Goal: Task Accomplishment & Management: Manage account settings

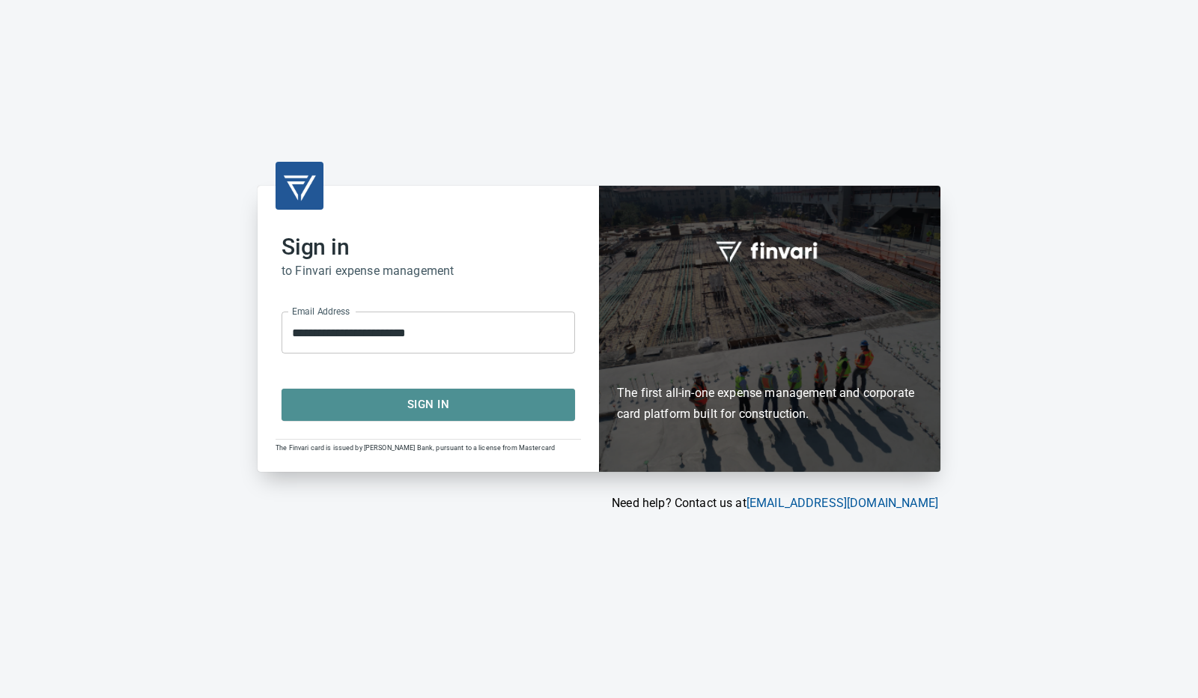
click at [402, 400] on span "Sign In" at bounding box center [428, 403] width 260 height 19
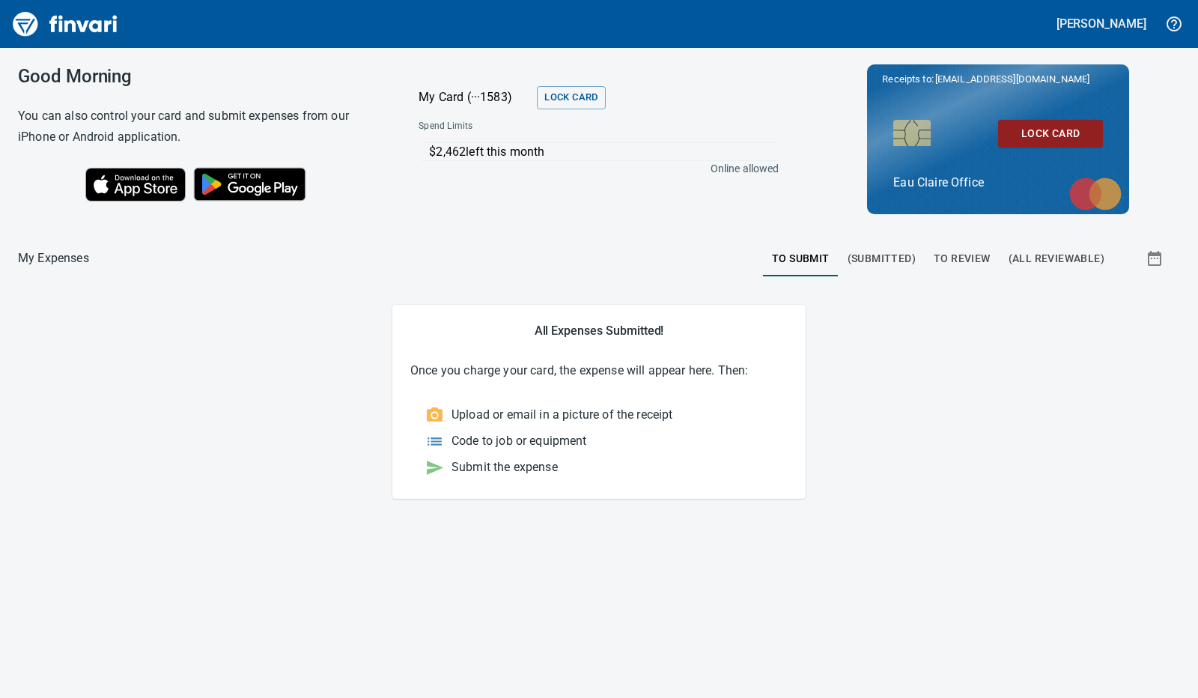
click at [974, 250] on span "To Review" at bounding box center [961, 258] width 57 height 19
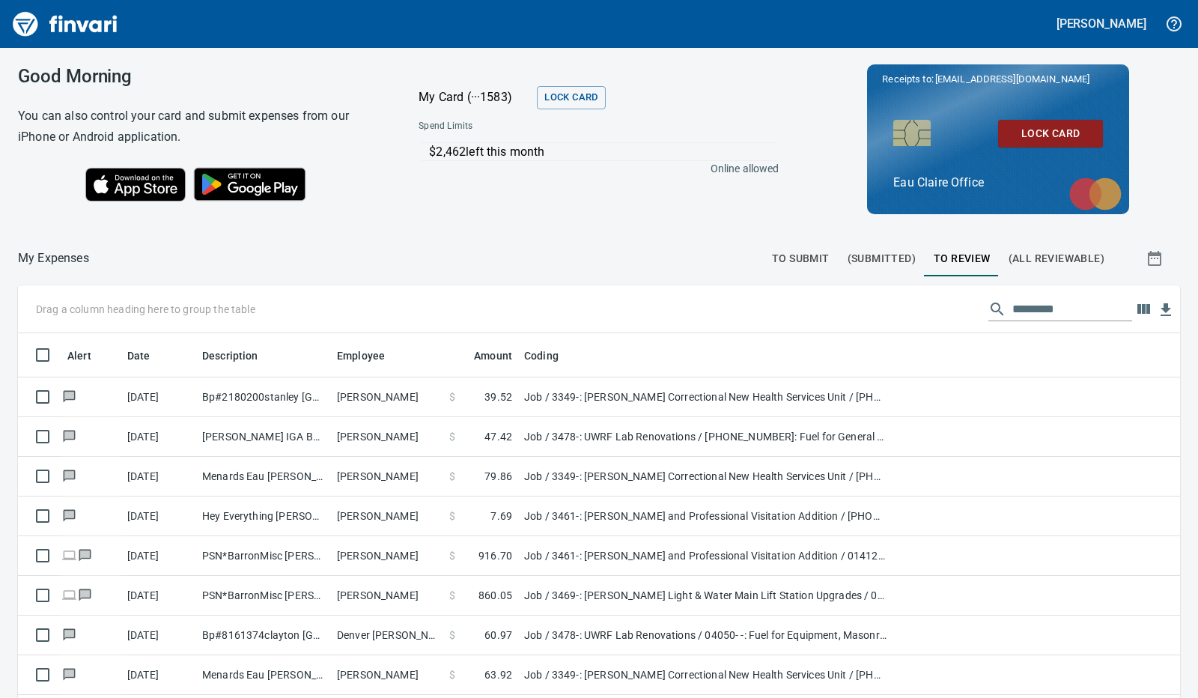
scroll to position [521, 1138]
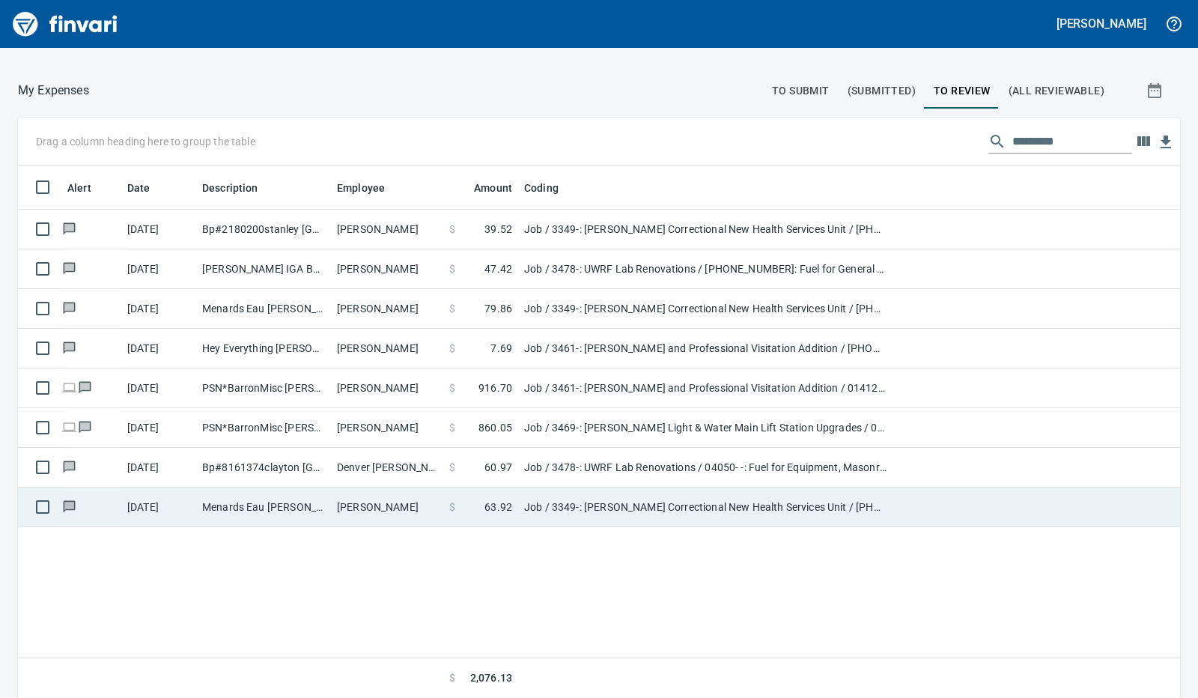
click at [410, 495] on td "[PERSON_NAME]" at bounding box center [387, 507] width 112 height 40
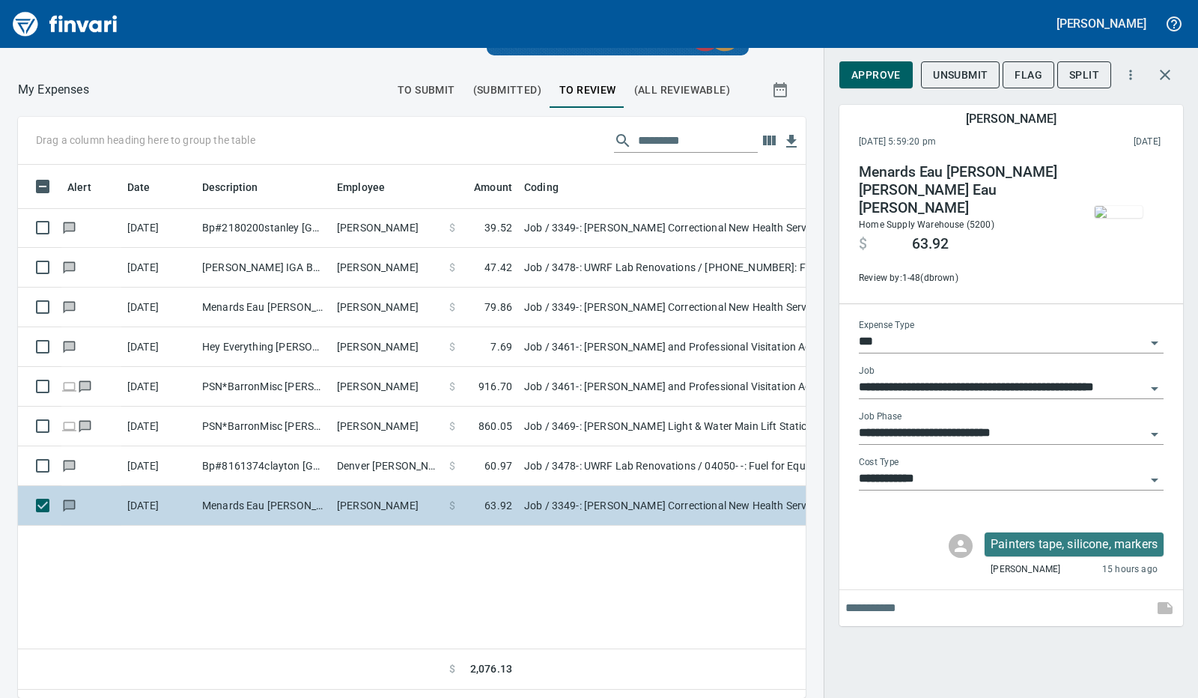
scroll to position [510, 764]
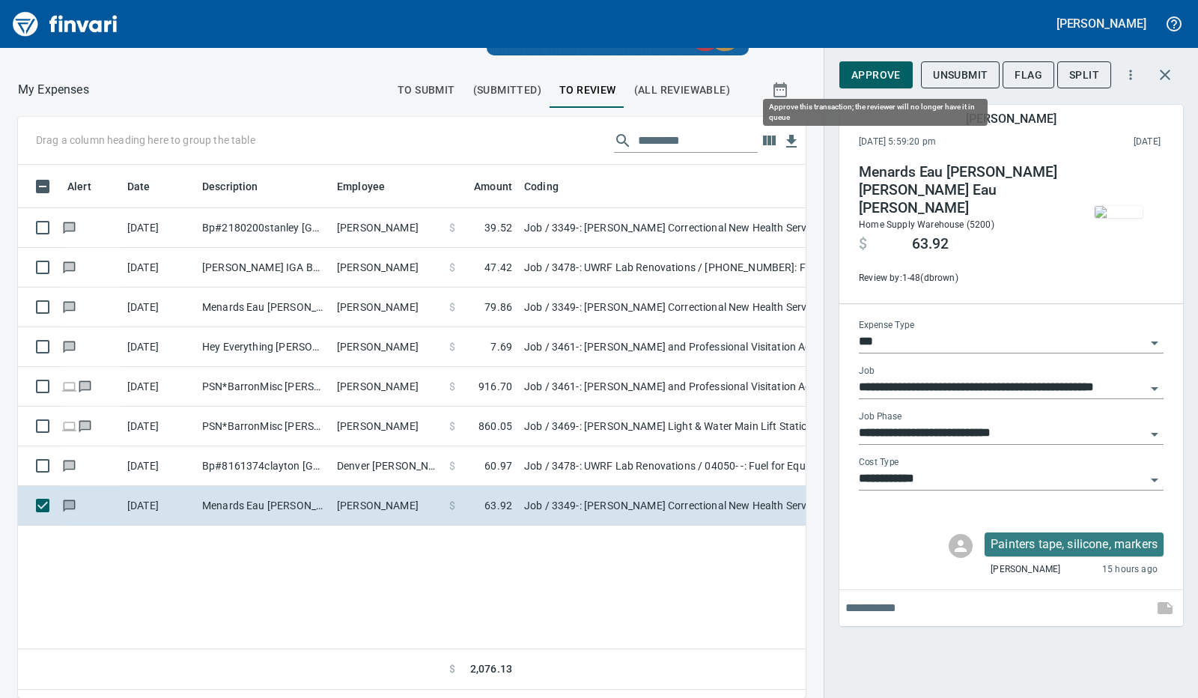
click at [872, 73] on span "Approve" at bounding box center [875, 75] width 49 height 19
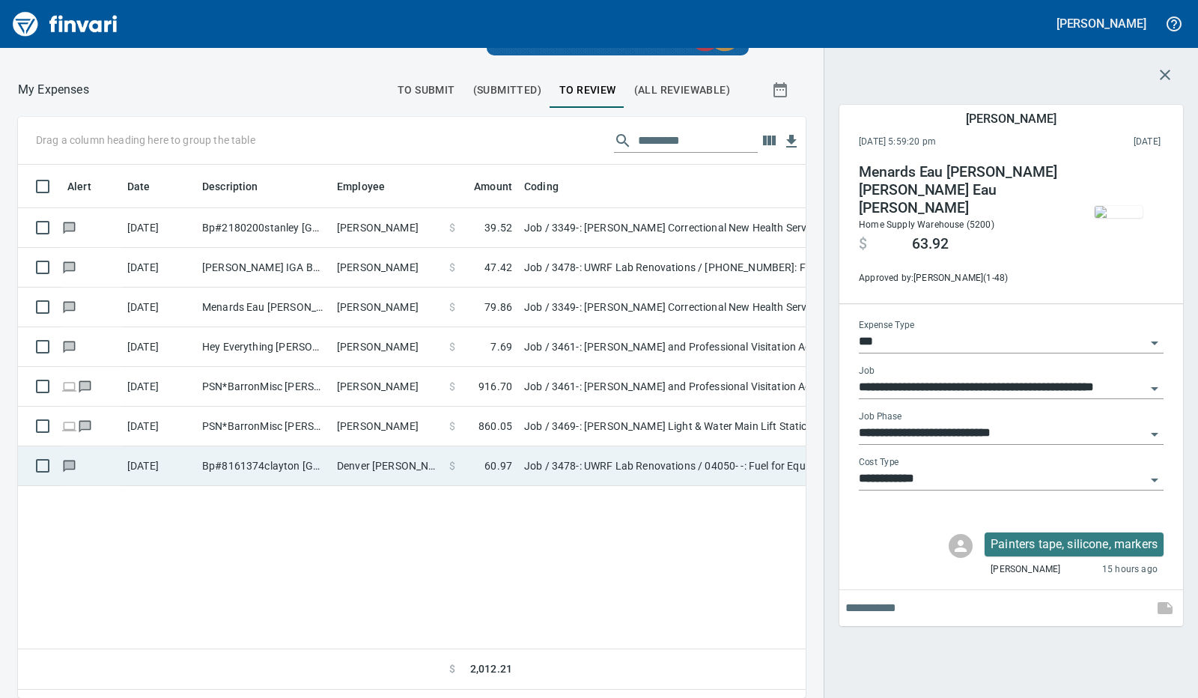
click at [385, 464] on td "Denver [PERSON_NAME]" at bounding box center [387, 466] width 112 height 40
type input "**********"
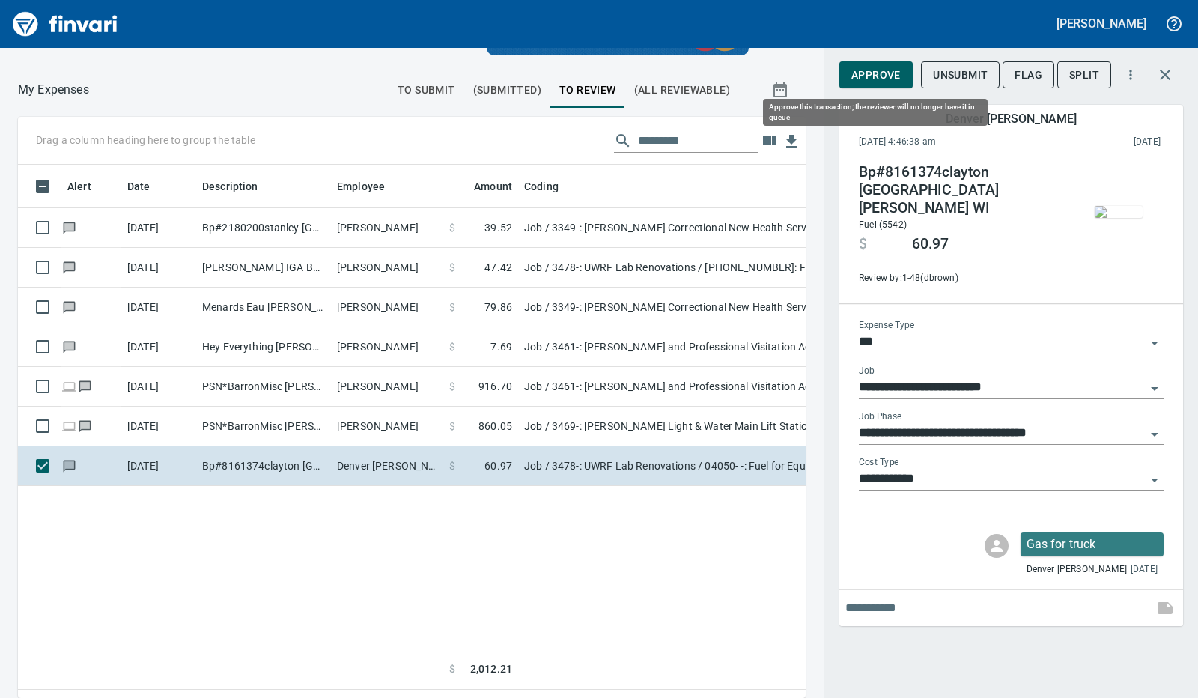
click at [879, 73] on span "Approve" at bounding box center [875, 75] width 49 height 19
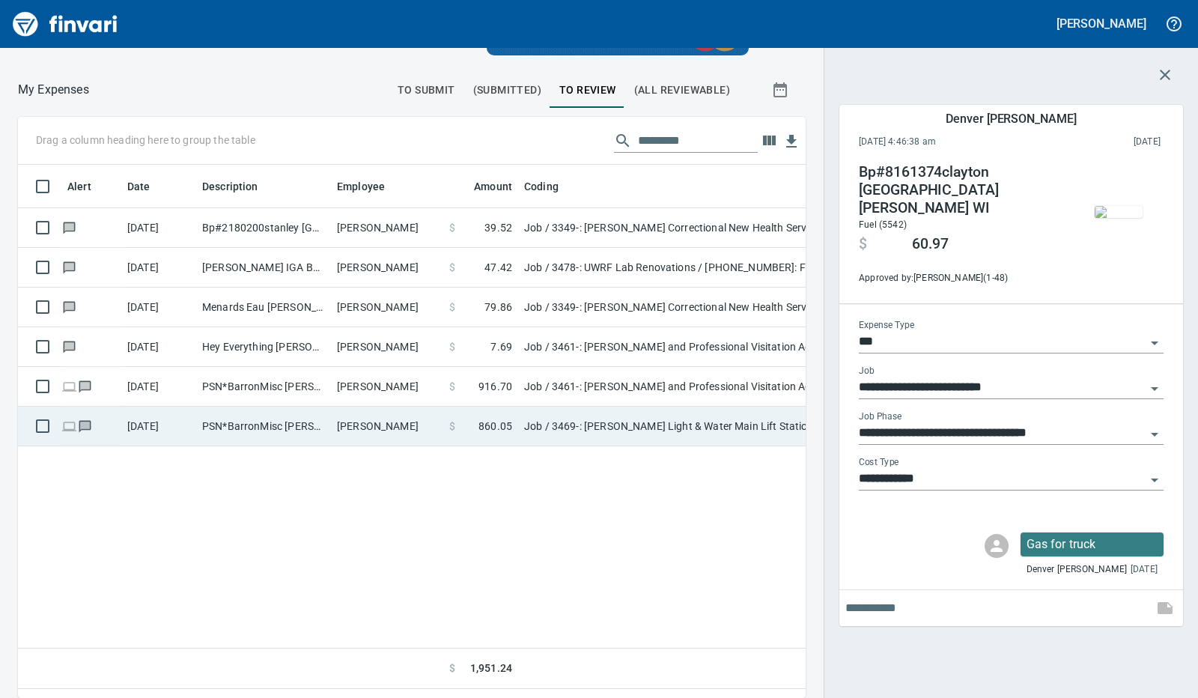
click at [385, 418] on td "Ben Wigchers" at bounding box center [387, 426] width 112 height 40
type input "**********"
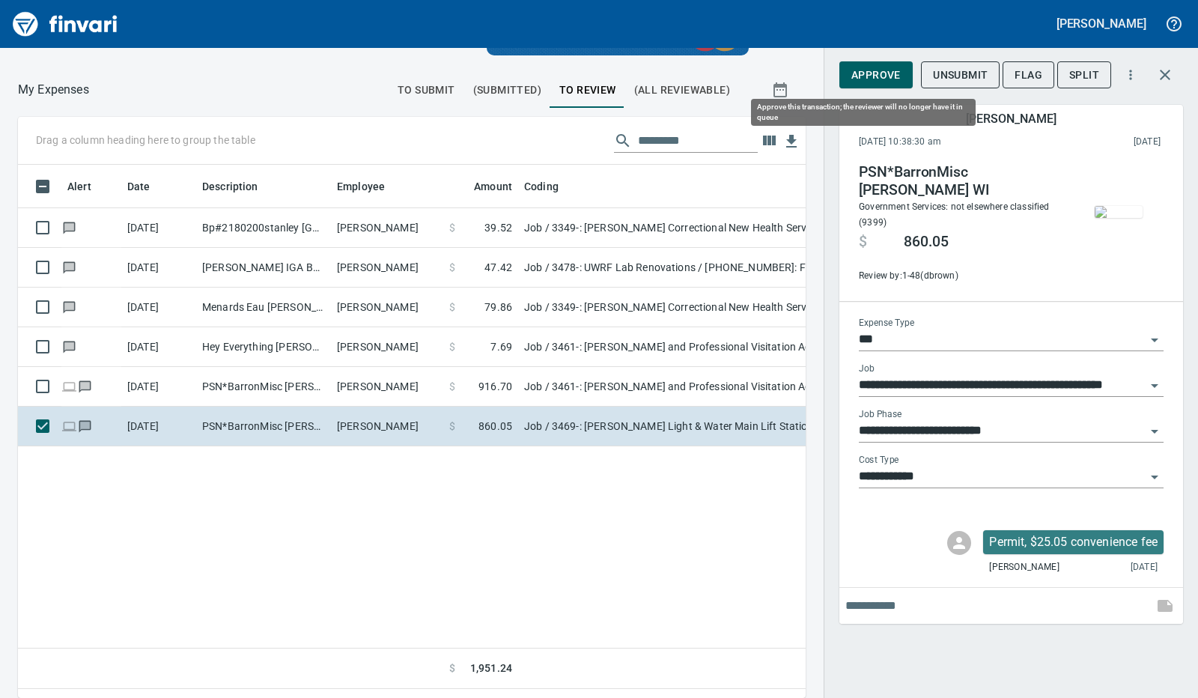
click at [870, 71] on span "Approve" at bounding box center [875, 75] width 49 height 19
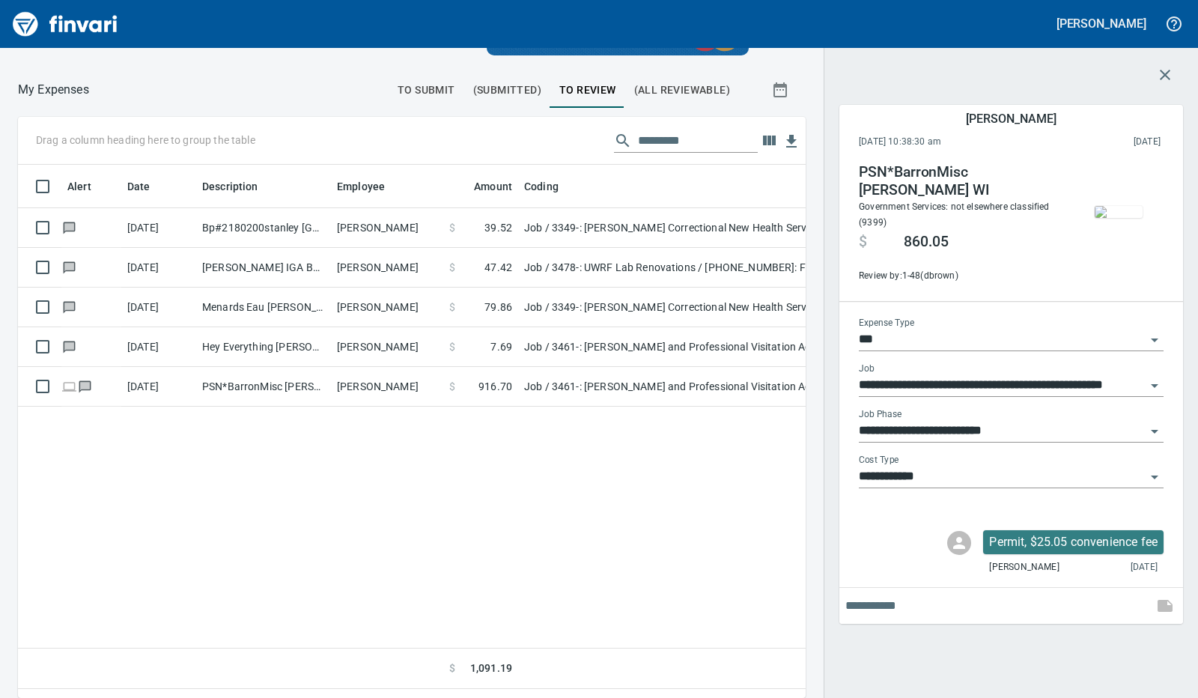
scroll to position [510, 764]
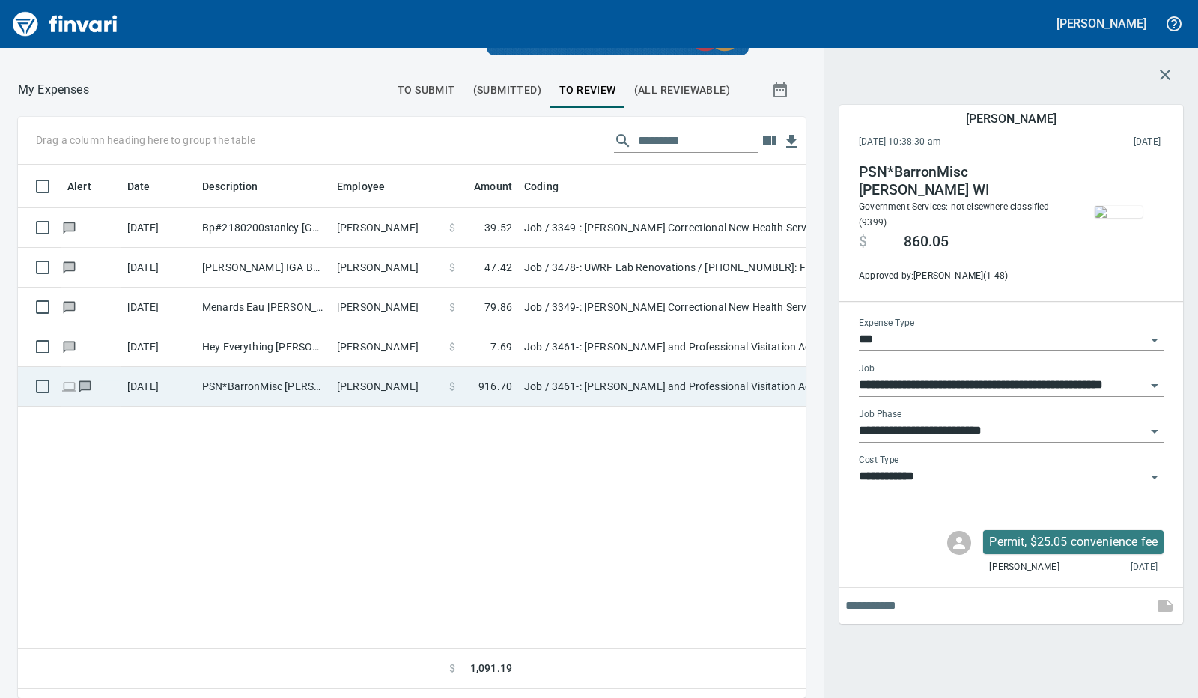
click at [373, 382] on td "Ben Wigchers" at bounding box center [387, 387] width 112 height 40
type input "**********"
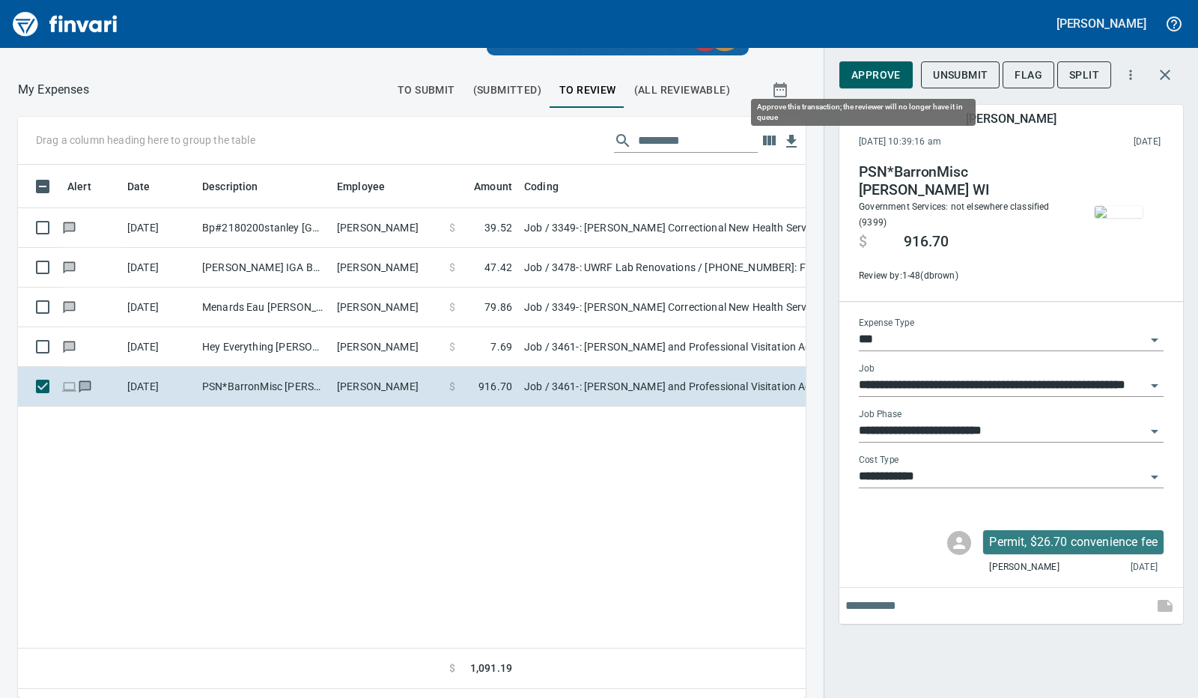
click at [877, 73] on span "Approve" at bounding box center [875, 75] width 49 height 19
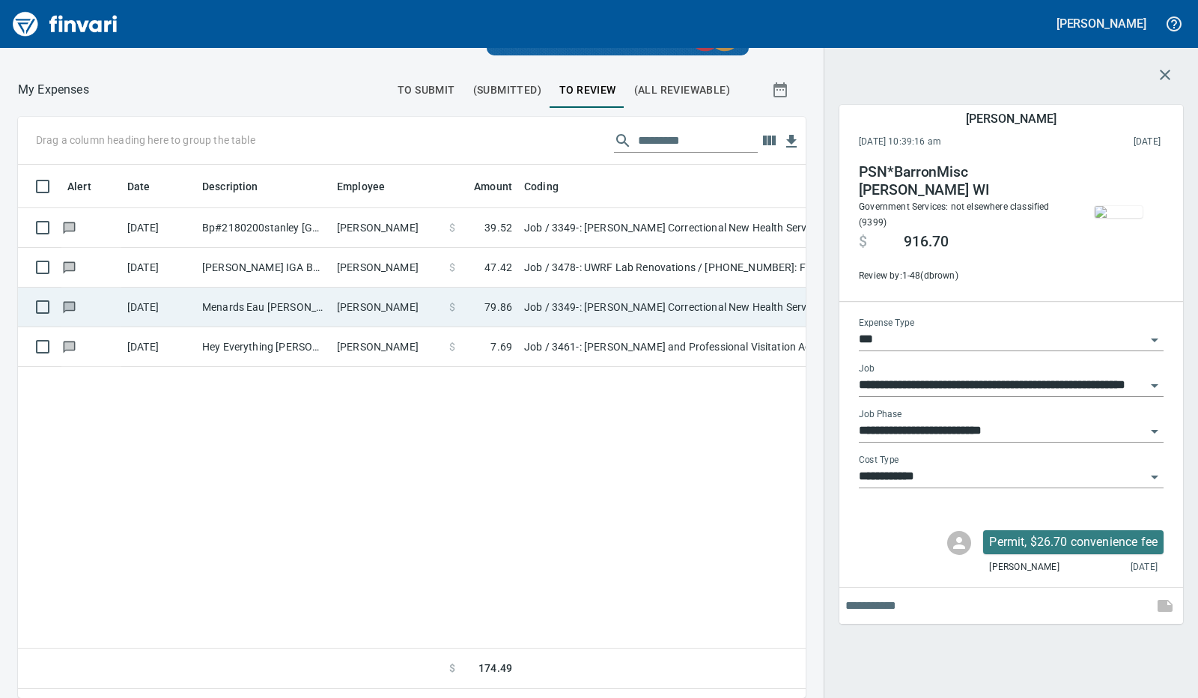
scroll to position [510, 753]
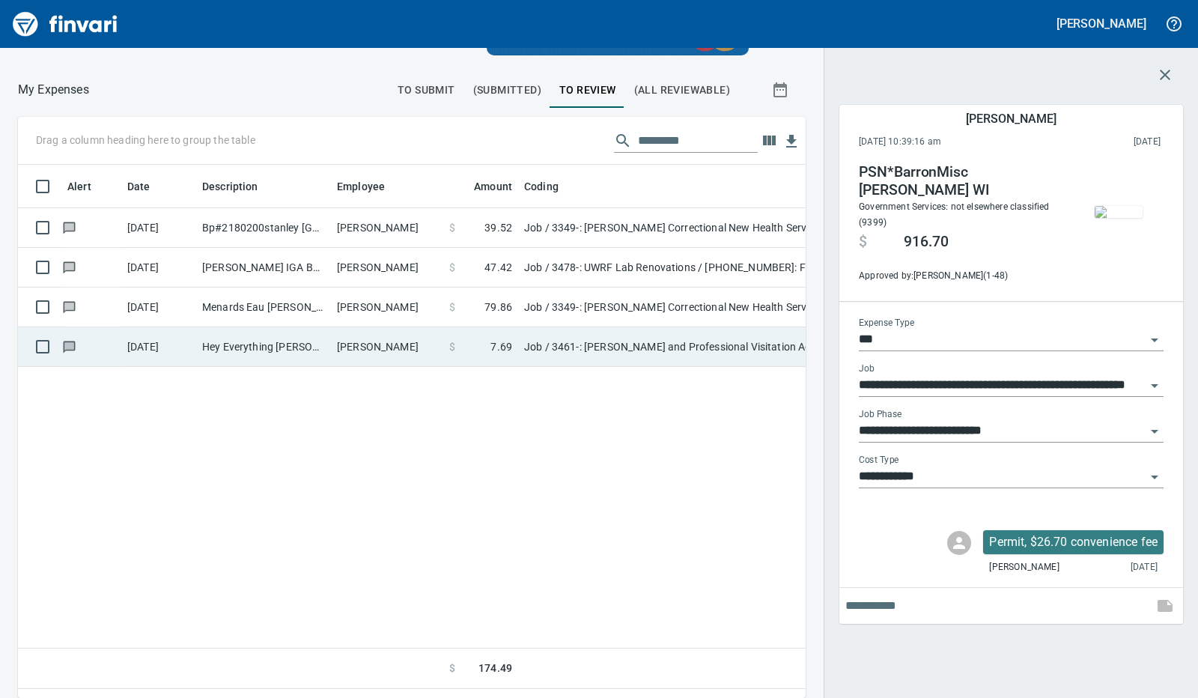
click at [376, 345] on td "Ben Wigchers" at bounding box center [387, 347] width 112 height 40
type input "**********"
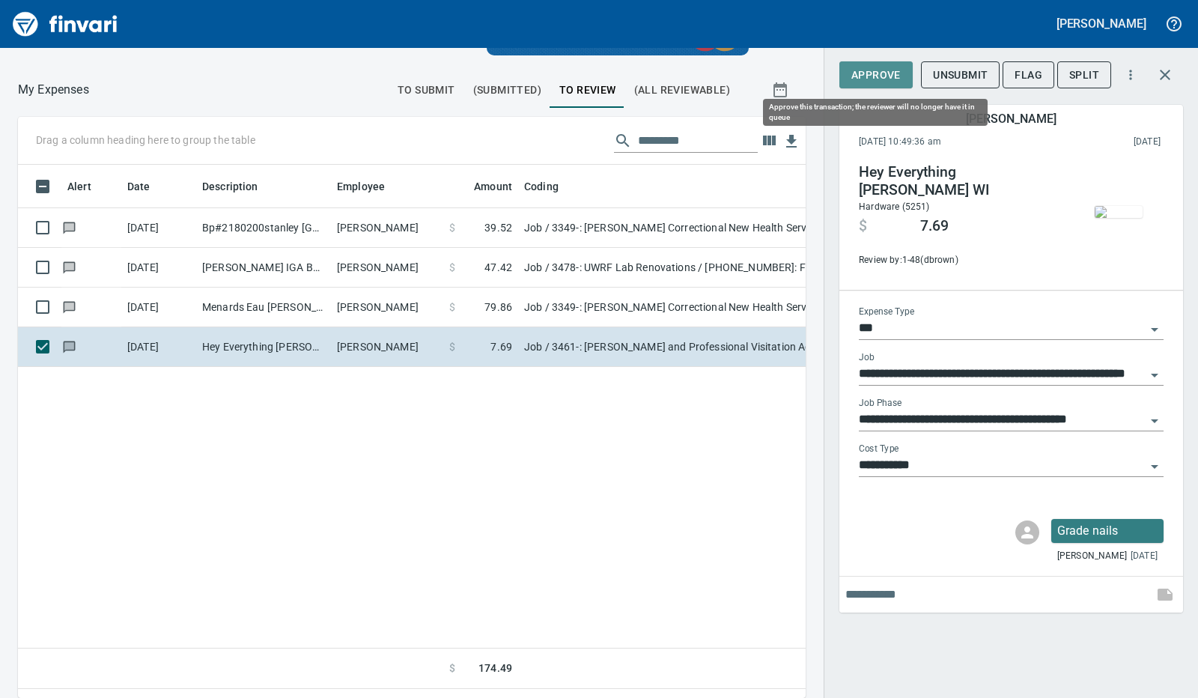
click at [860, 68] on span "Approve" at bounding box center [875, 75] width 49 height 19
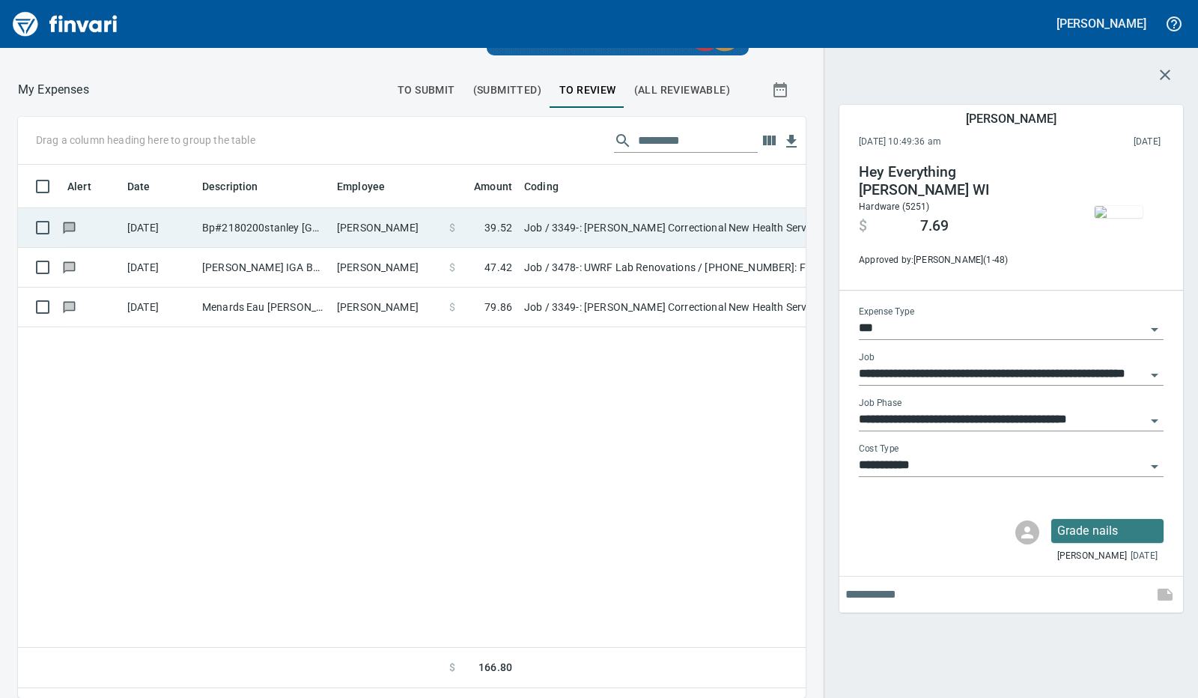
scroll to position [510, 753]
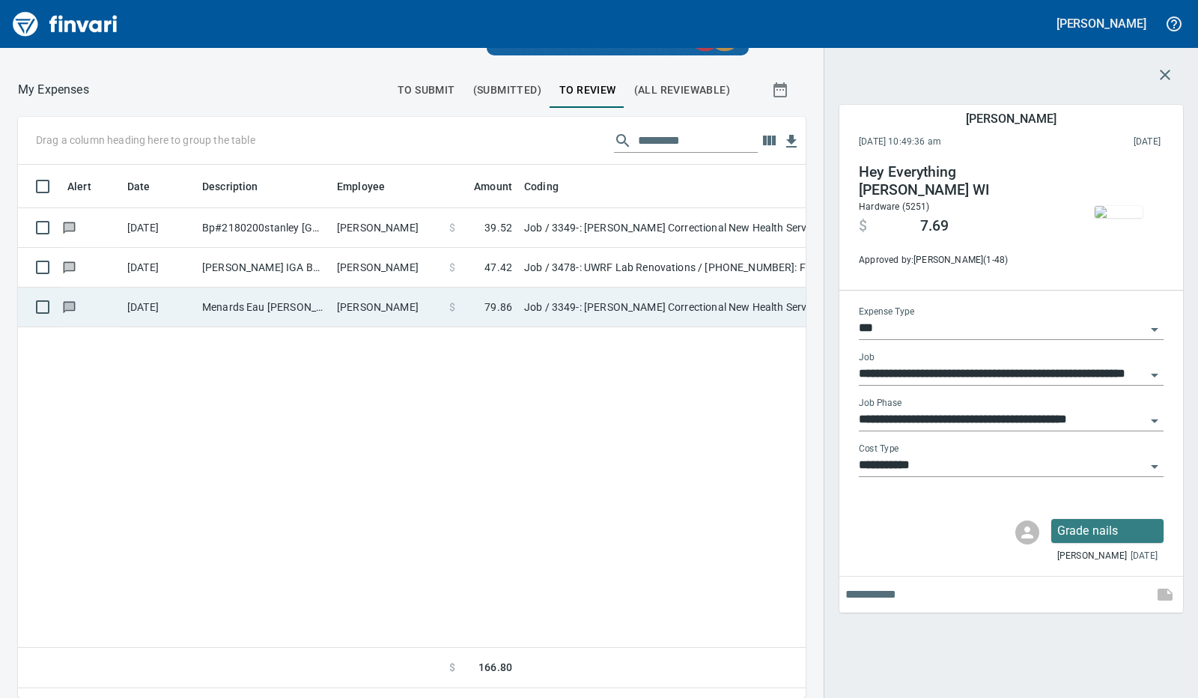
click at [382, 315] on td "Chad Schultze" at bounding box center [387, 307] width 112 height 40
type input "**********"
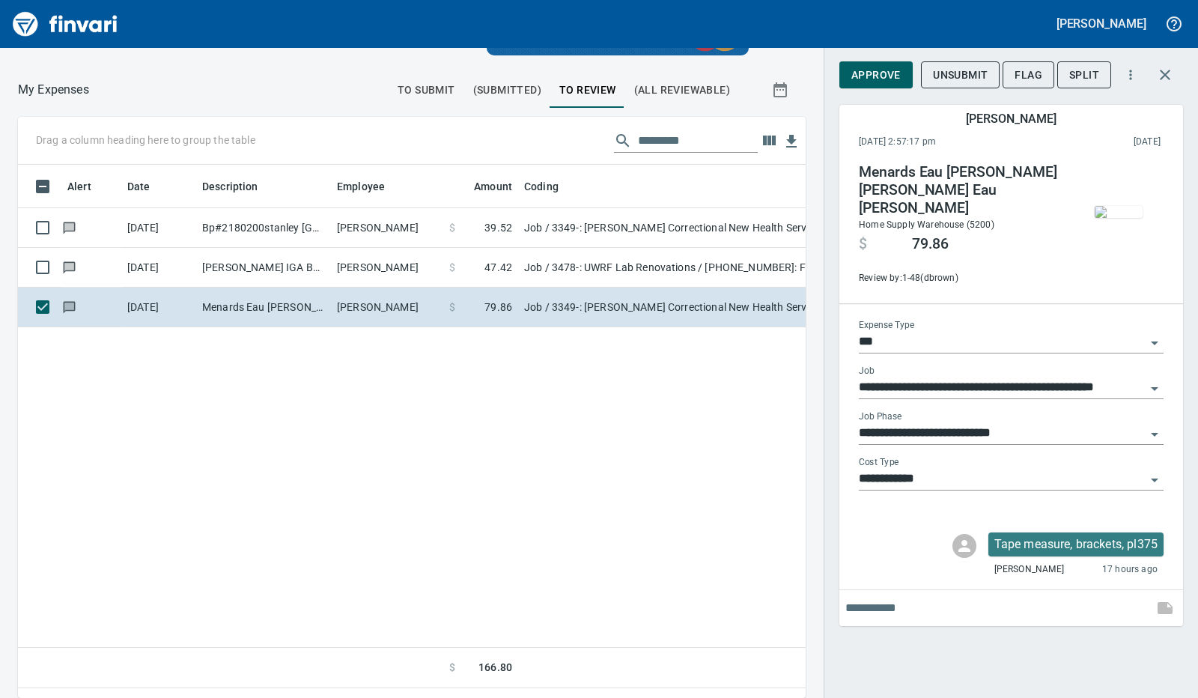
scroll to position [510, 753]
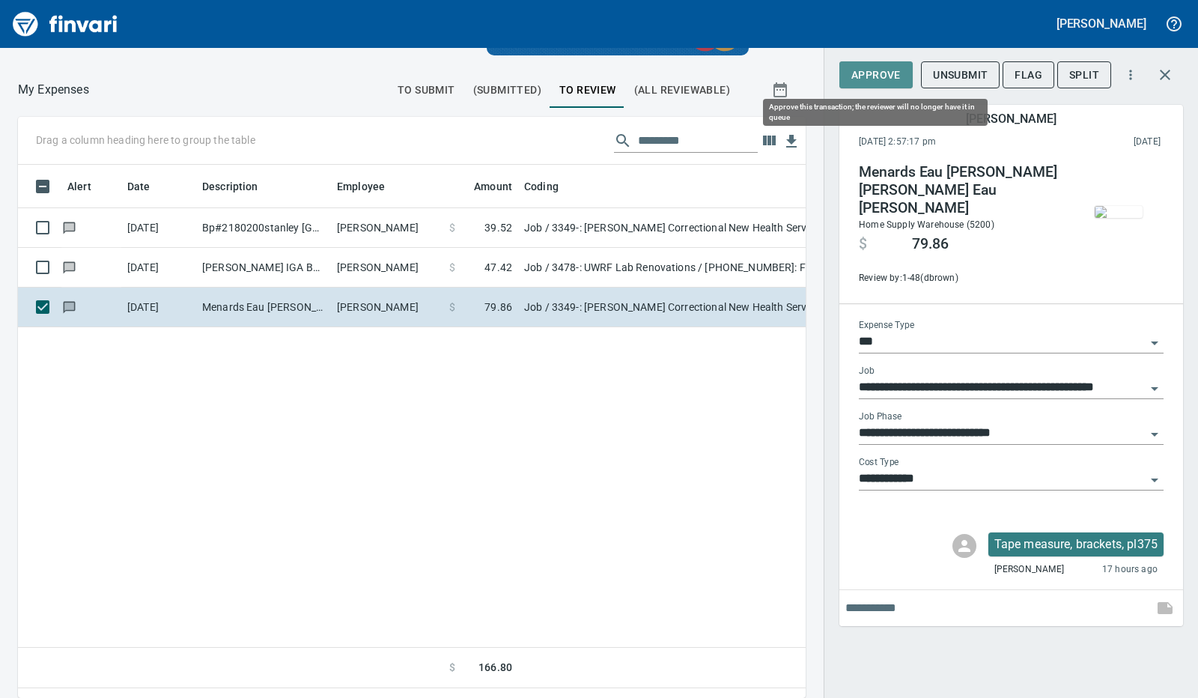
click at [873, 80] on span "Approve" at bounding box center [875, 75] width 49 height 19
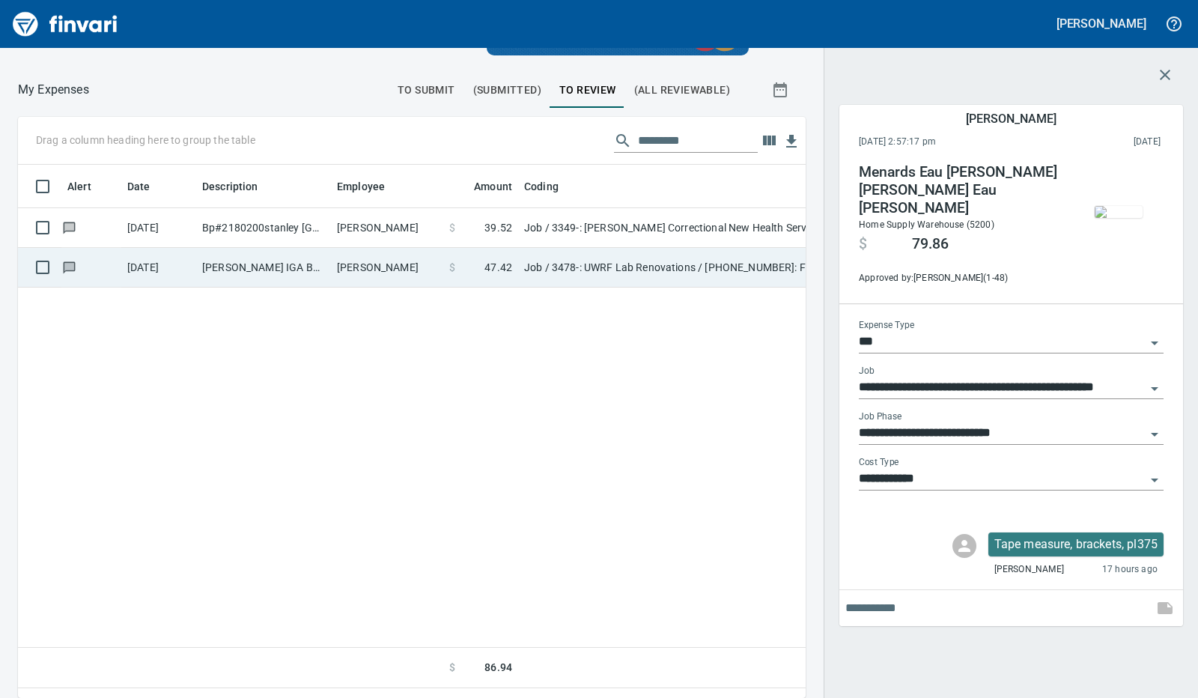
click at [424, 260] on td "Ezra OHeron" at bounding box center [387, 268] width 112 height 40
type input "**********"
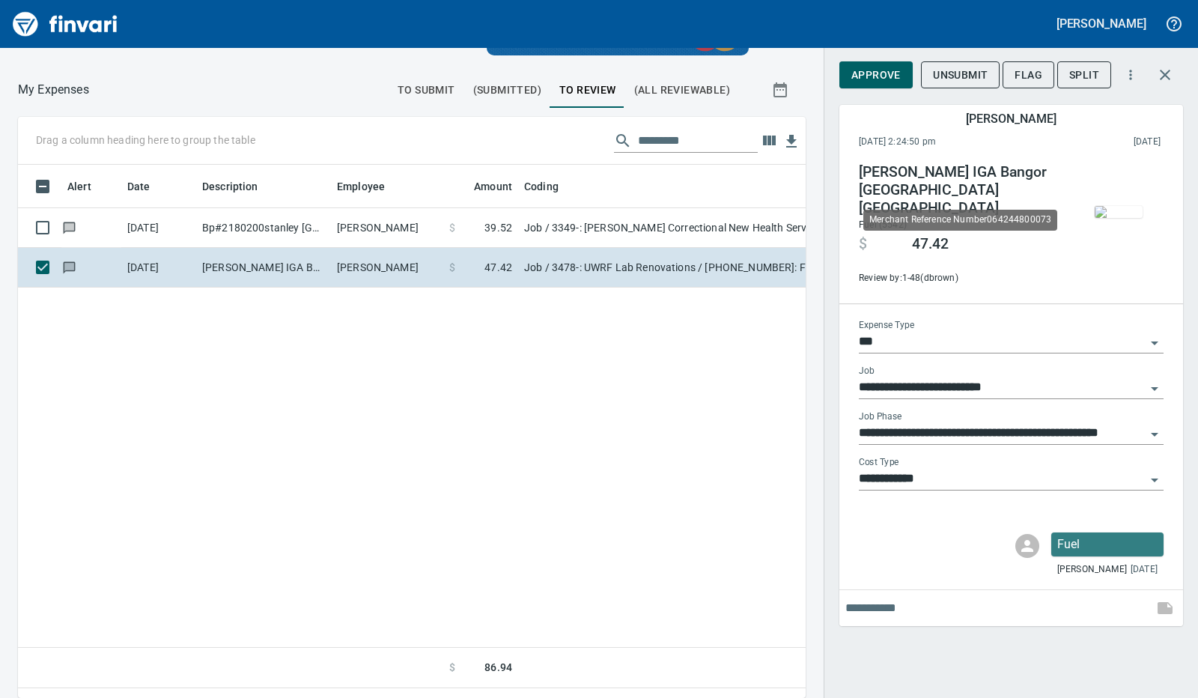
scroll to position [510, 753]
click at [1116, 218] on img "button" at bounding box center [1118, 212] width 48 height 12
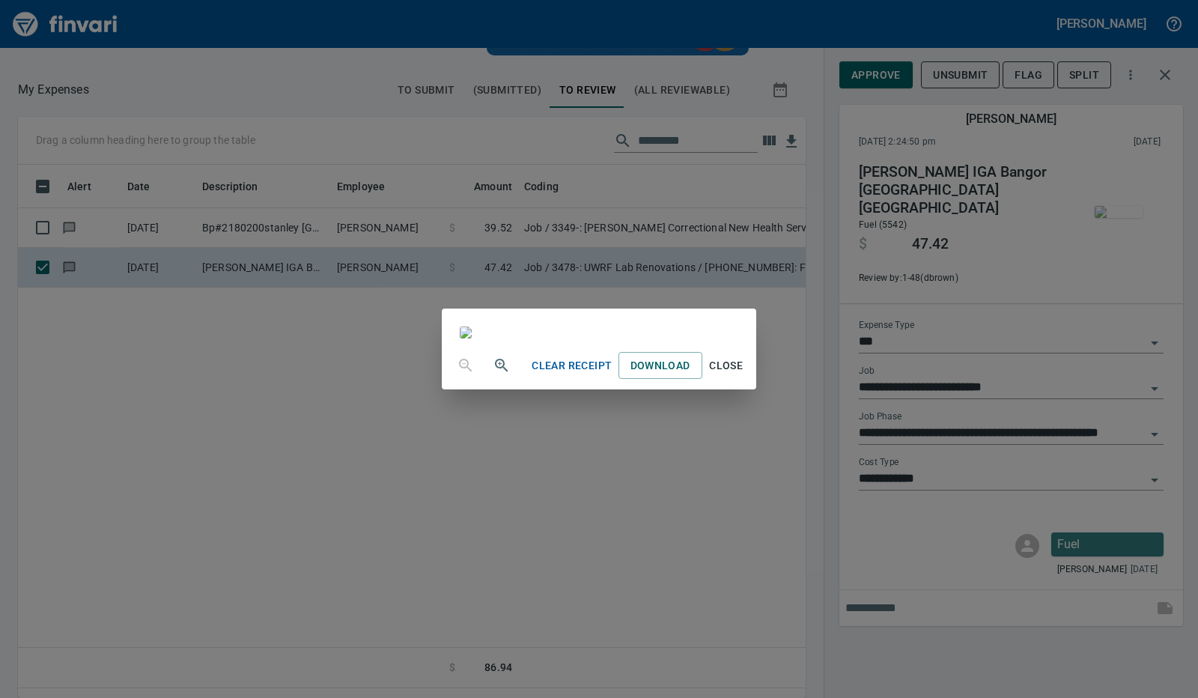
scroll to position [183, 0]
click at [148, 469] on div "Clear Receipt Download Close" at bounding box center [599, 349] width 1198 height 698
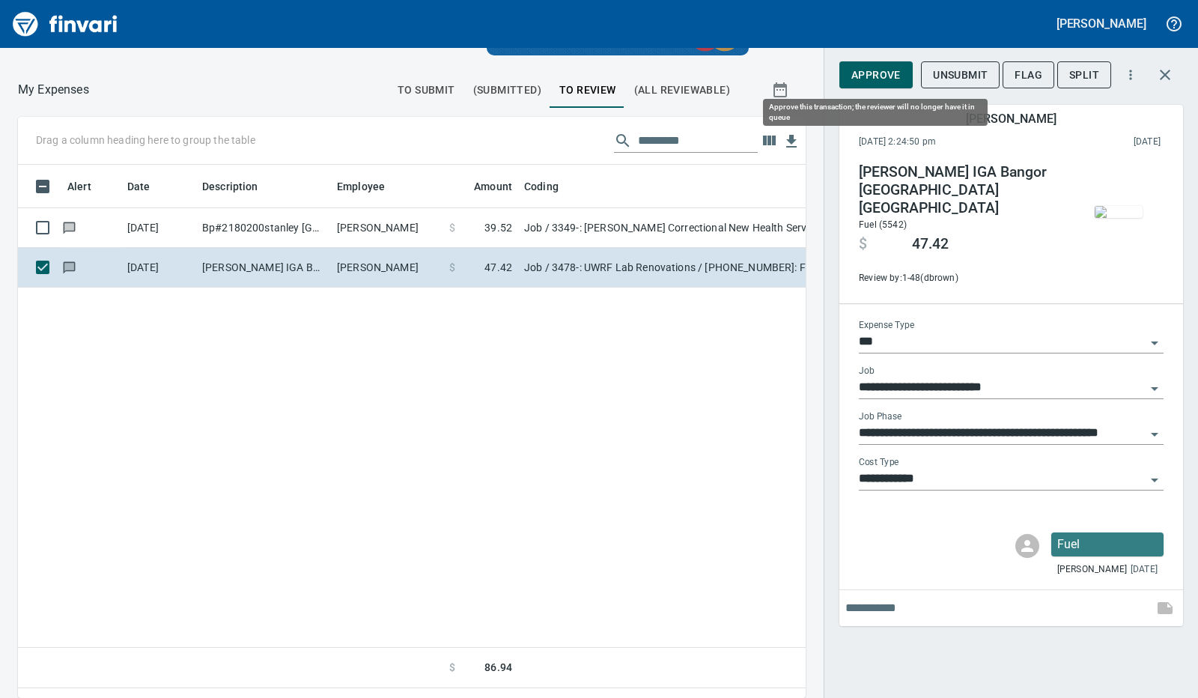
click at [862, 68] on span "Approve" at bounding box center [875, 75] width 49 height 19
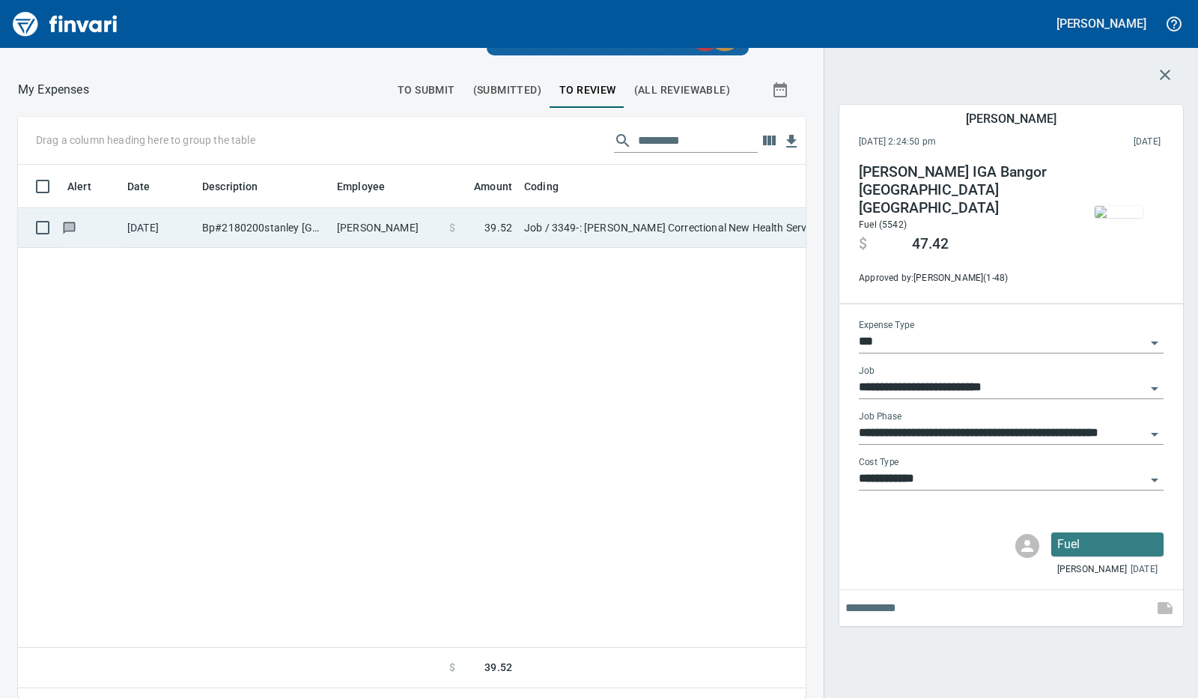
click at [317, 237] on td "Bp#2180200stanley Bp Stanley WI" at bounding box center [263, 228] width 135 height 40
type input "**********"
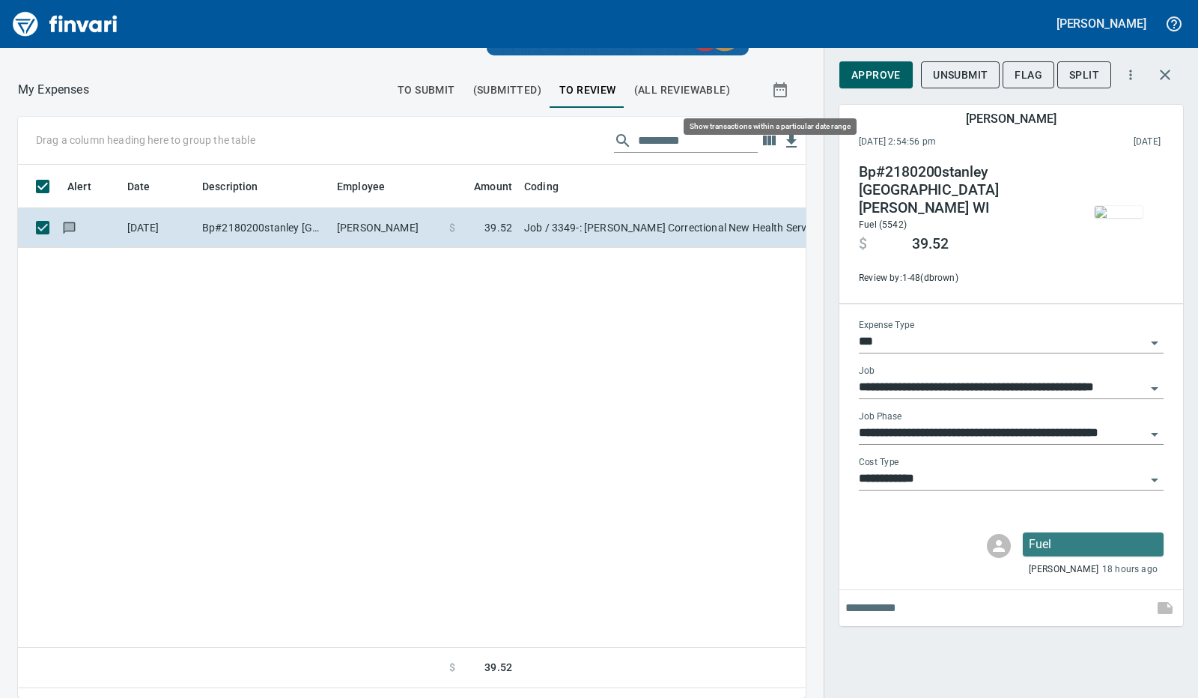
scroll to position [510, 753]
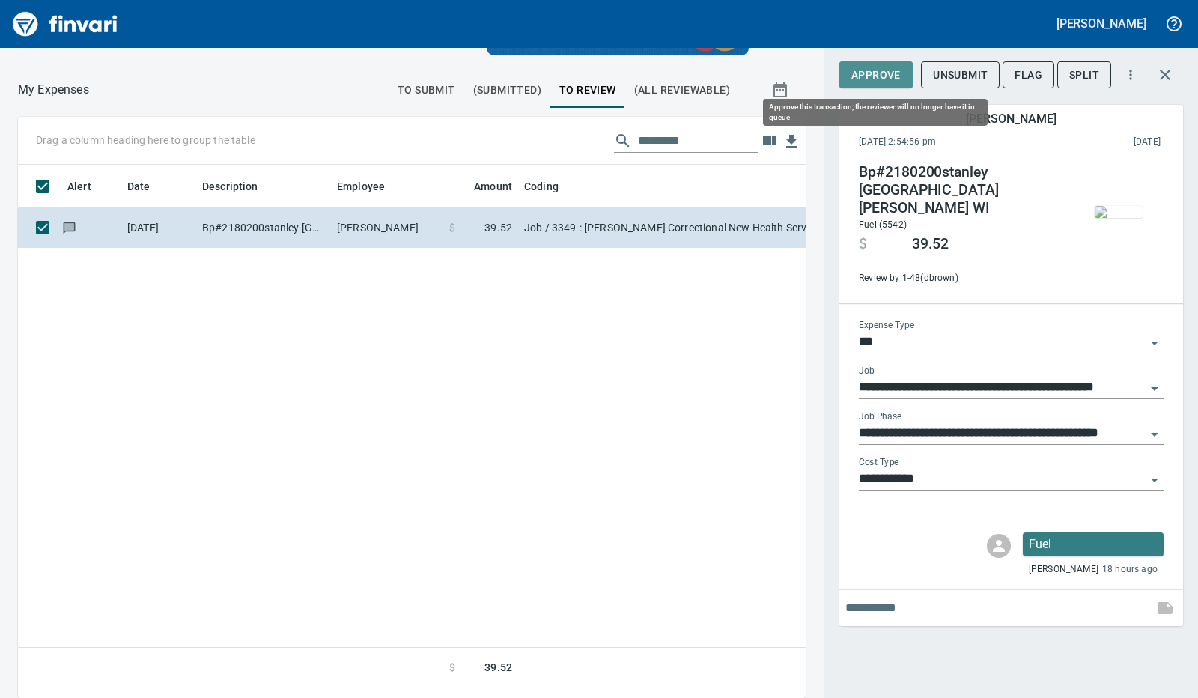
click at [885, 73] on span "Approve" at bounding box center [875, 75] width 49 height 19
